Goal: Navigation & Orientation: Go to known website

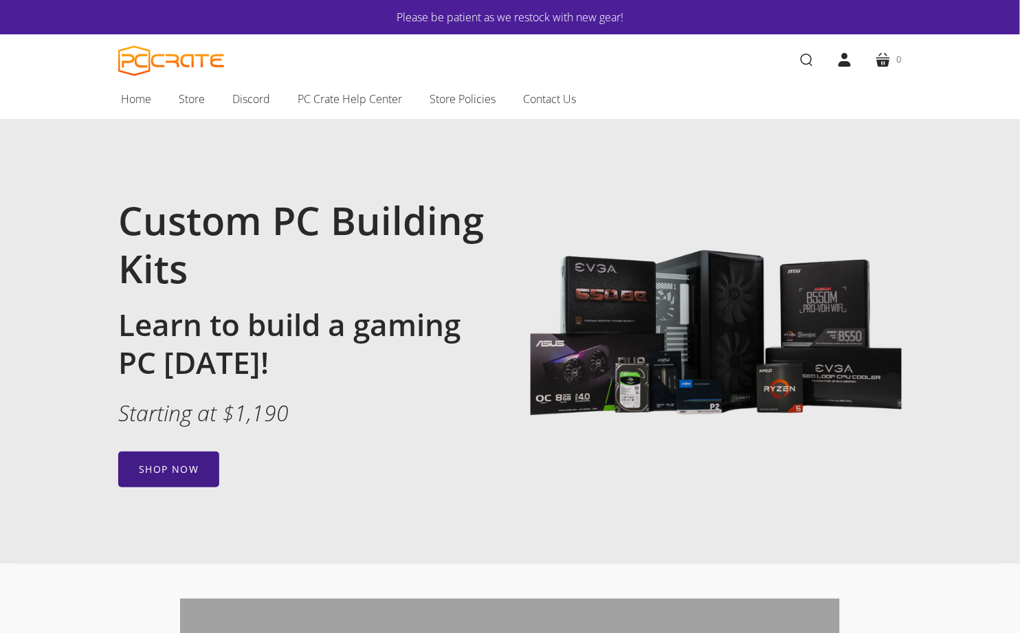
click at [190, 471] on link "Shop now" at bounding box center [168, 470] width 101 height 36
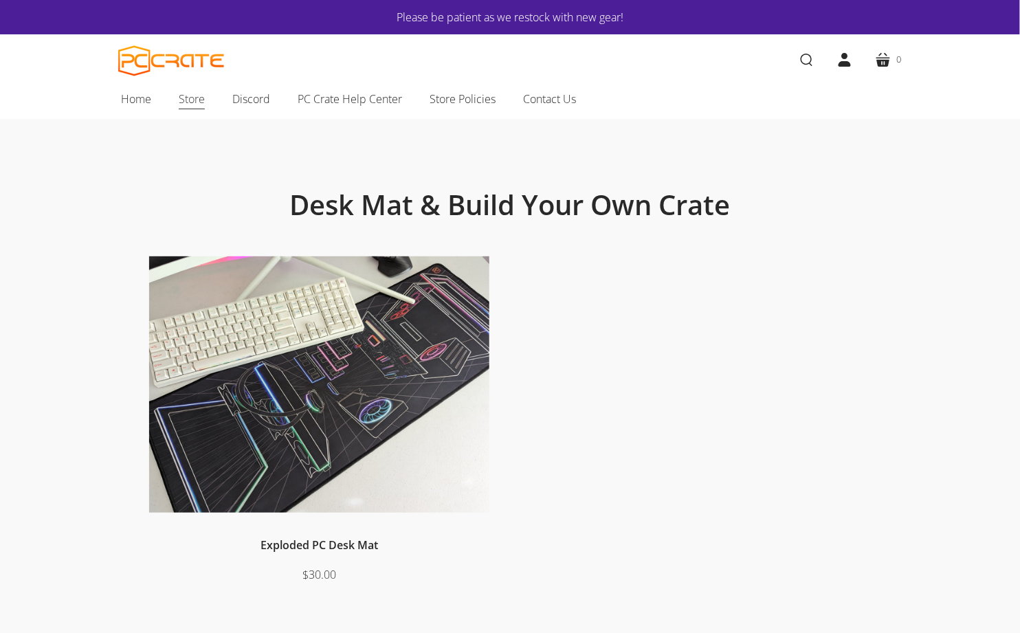
click at [192, 96] on span "Store" at bounding box center [192, 99] width 26 height 18
click at [137, 96] on span "Home" at bounding box center [136, 99] width 30 height 18
